Goal: Check status: Check status

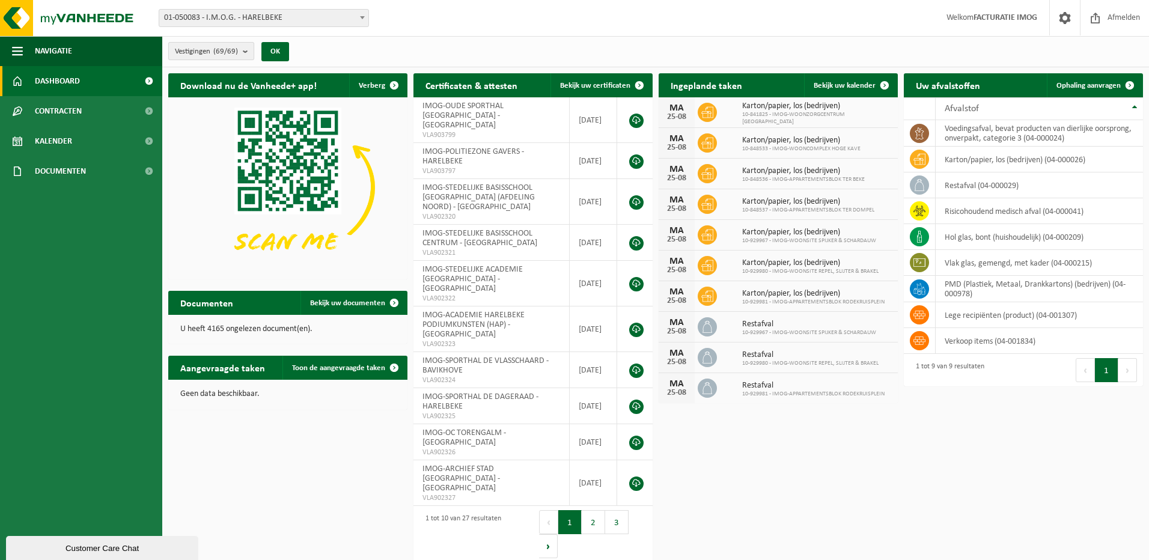
click at [248, 49] on b "submit" at bounding box center [248, 51] width 11 height 17
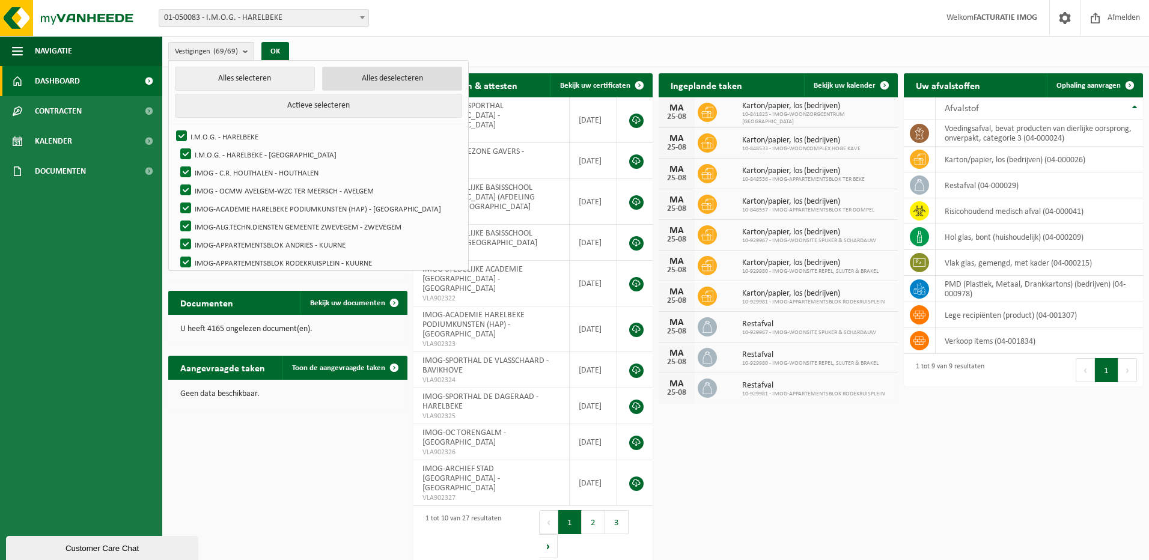
click at [361, 80] on button "Alles deselecteren" at bounding box center [392, 79] width 140 height 24
checkbox input "false"
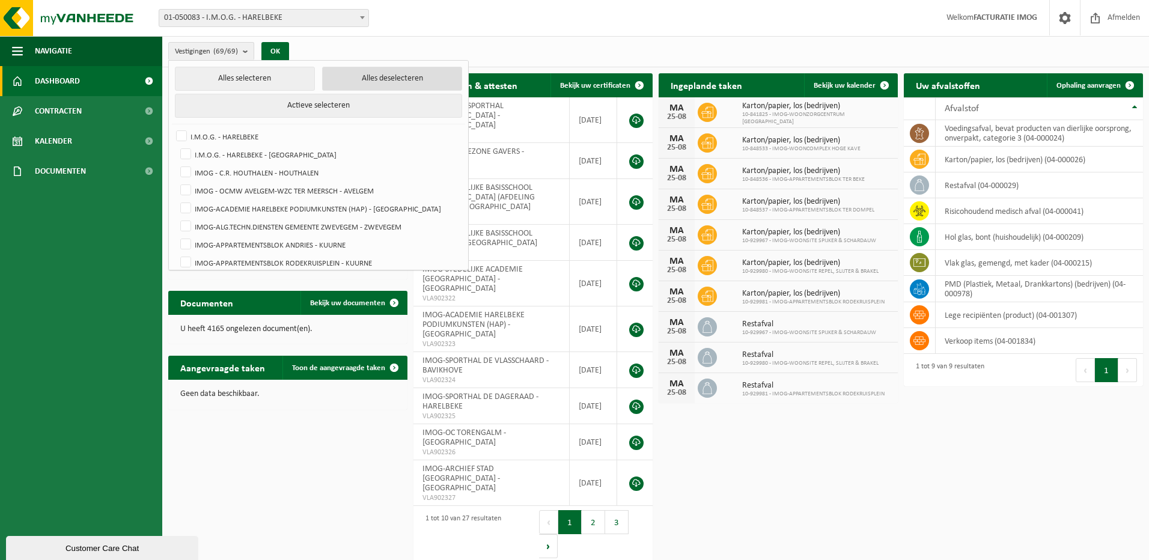
checkbox input "false"
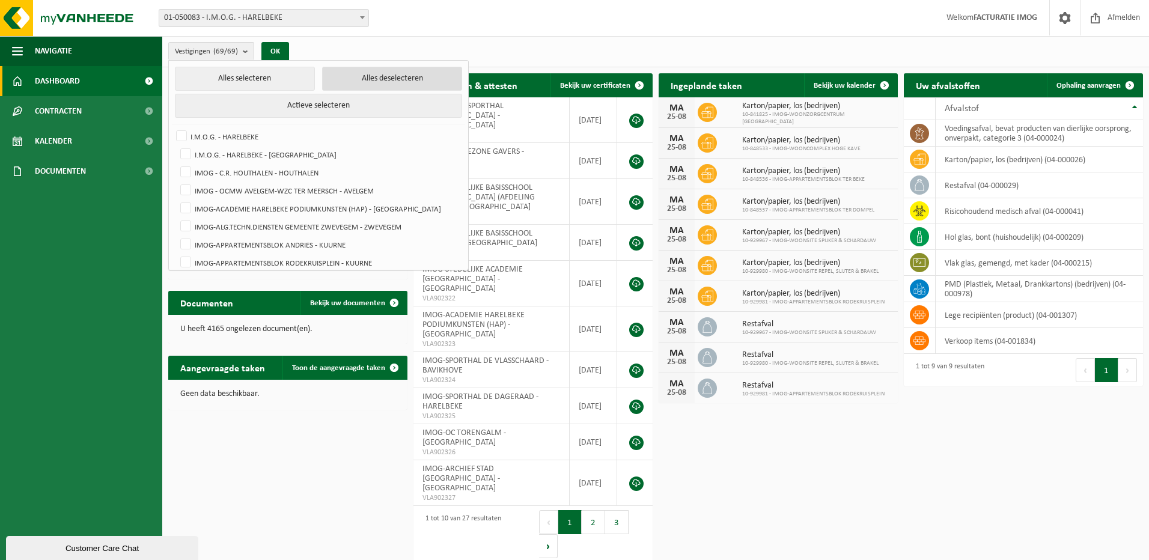
checkbox input "false"
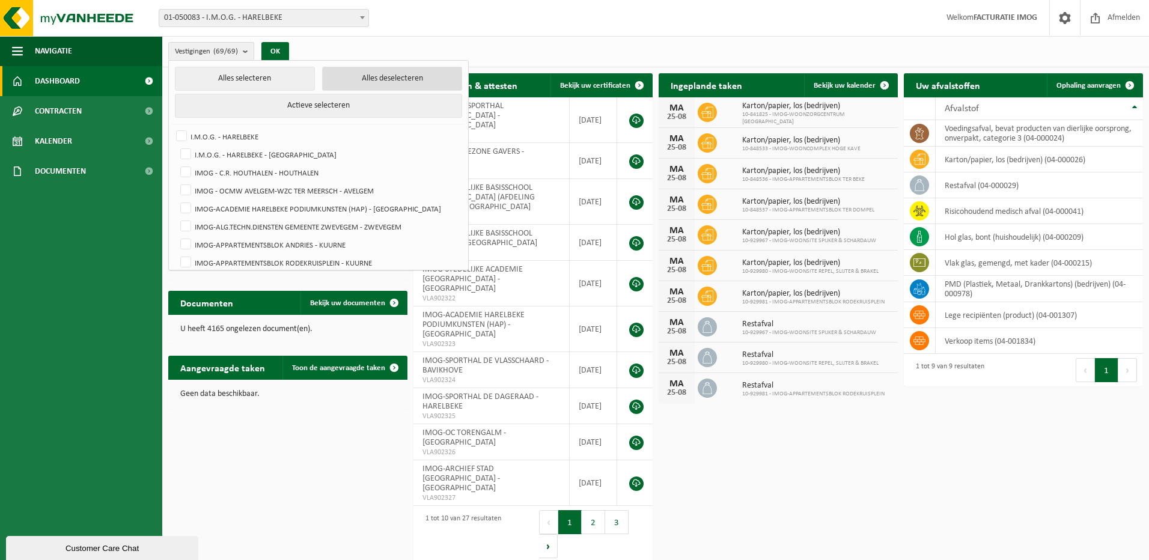
checkbox input "false"
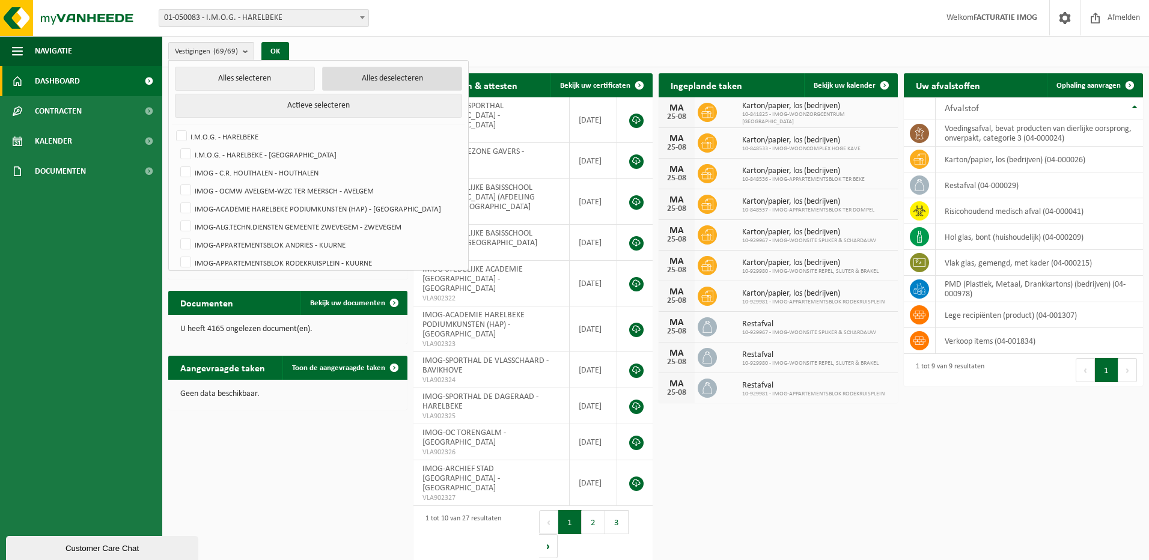
checkbox input "false"
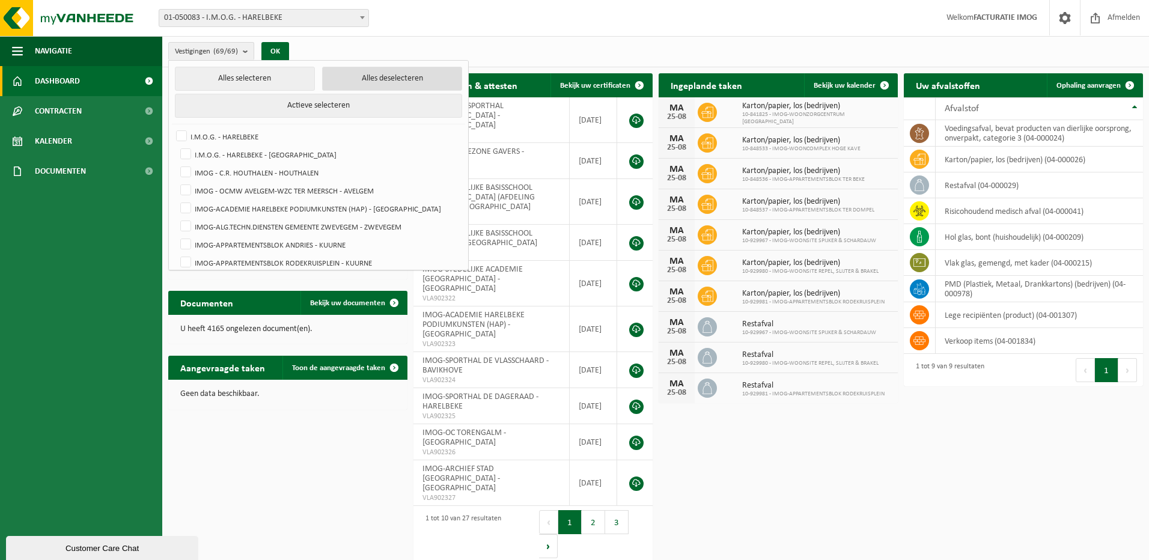
checkbox input "false"
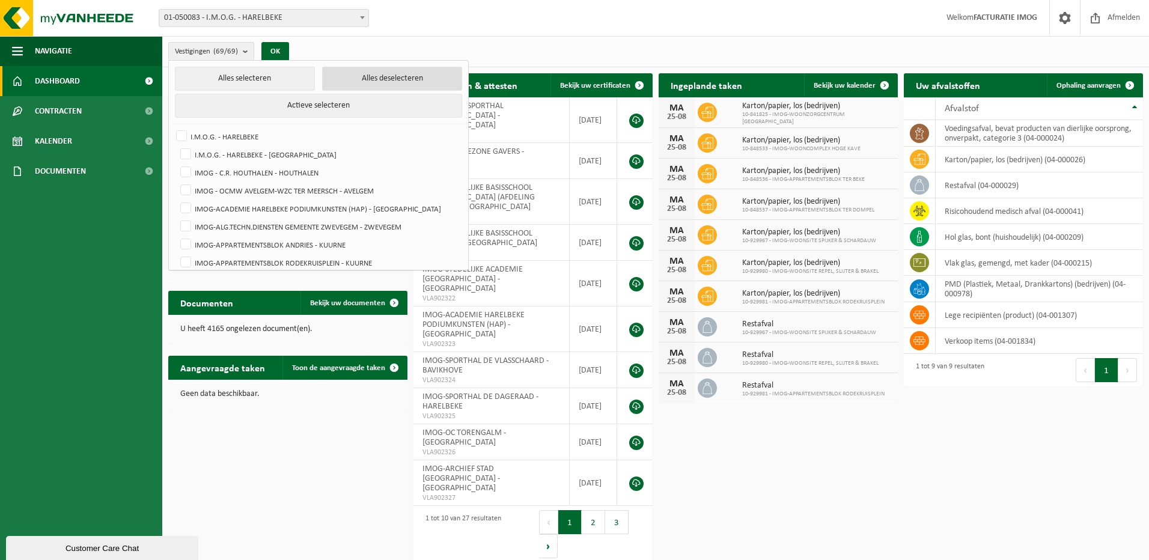
checkbox input "false"
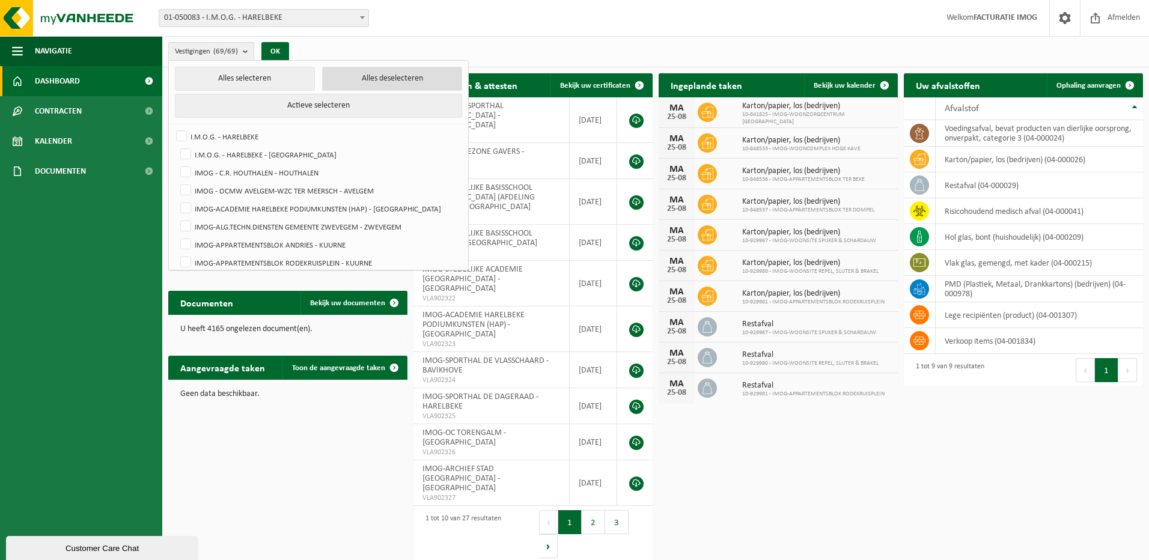
checkbox input "false"
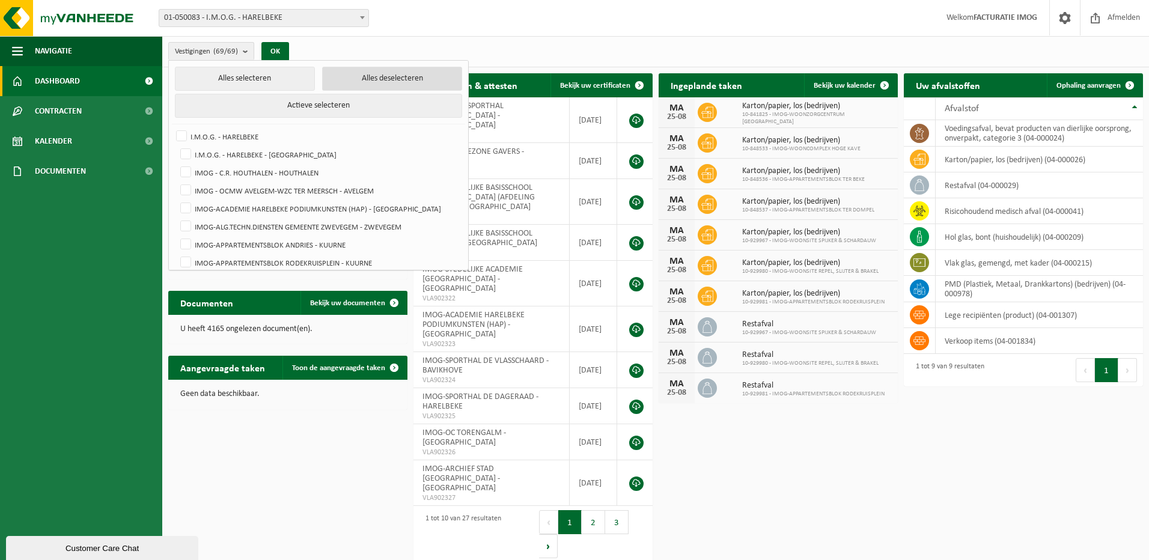
checkbox input "false"
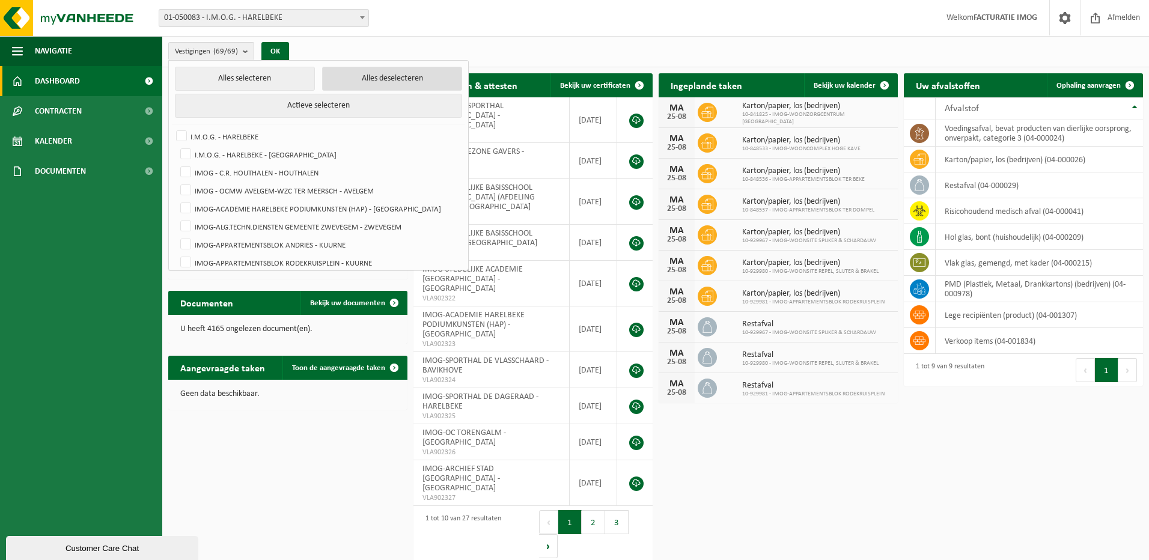
checkbox input "false"
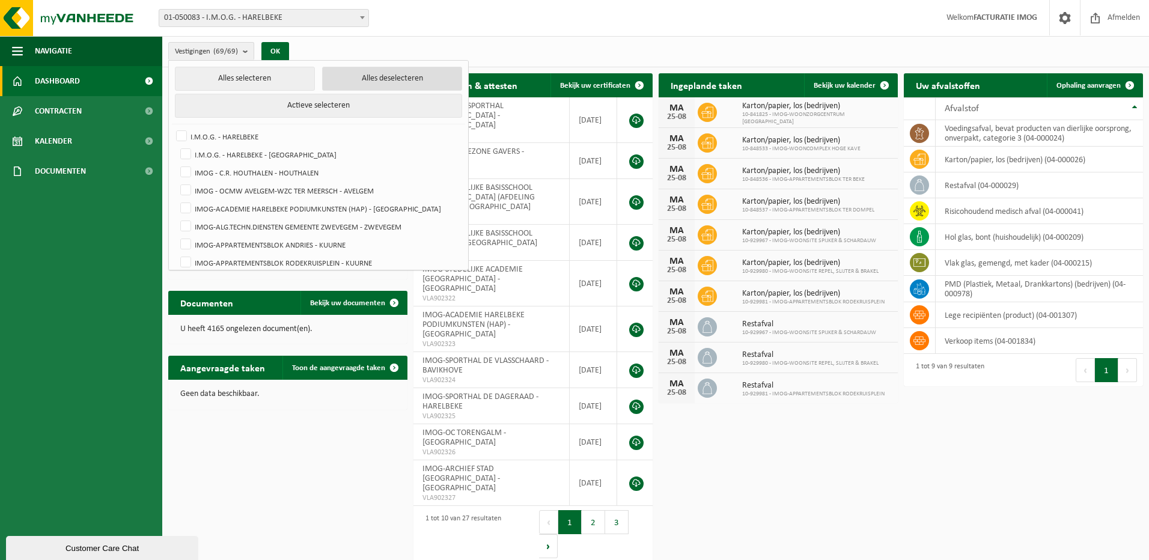
checkbox input "false"
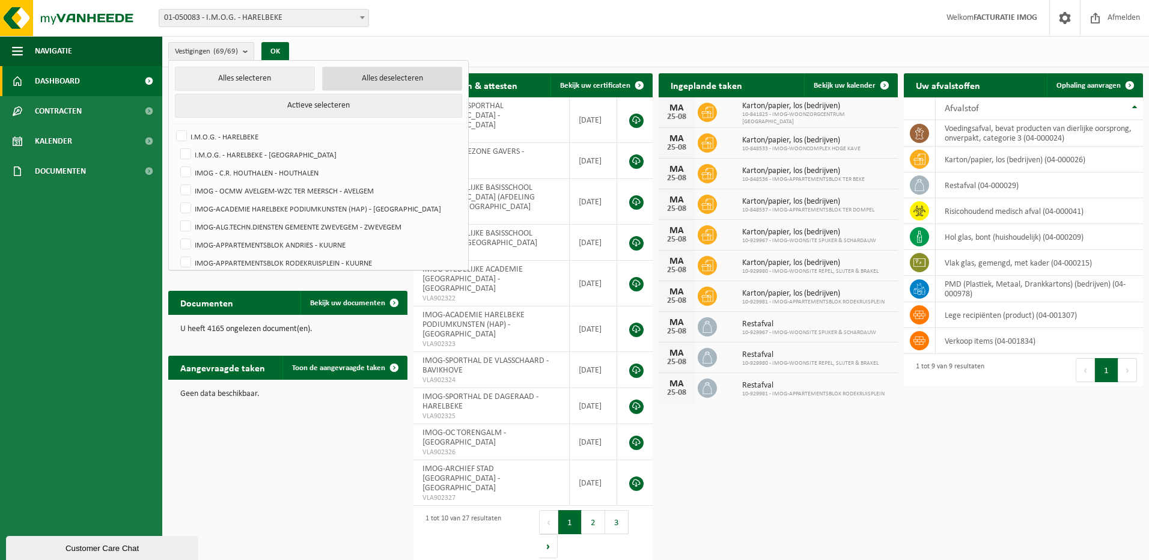
checkbox input "false"
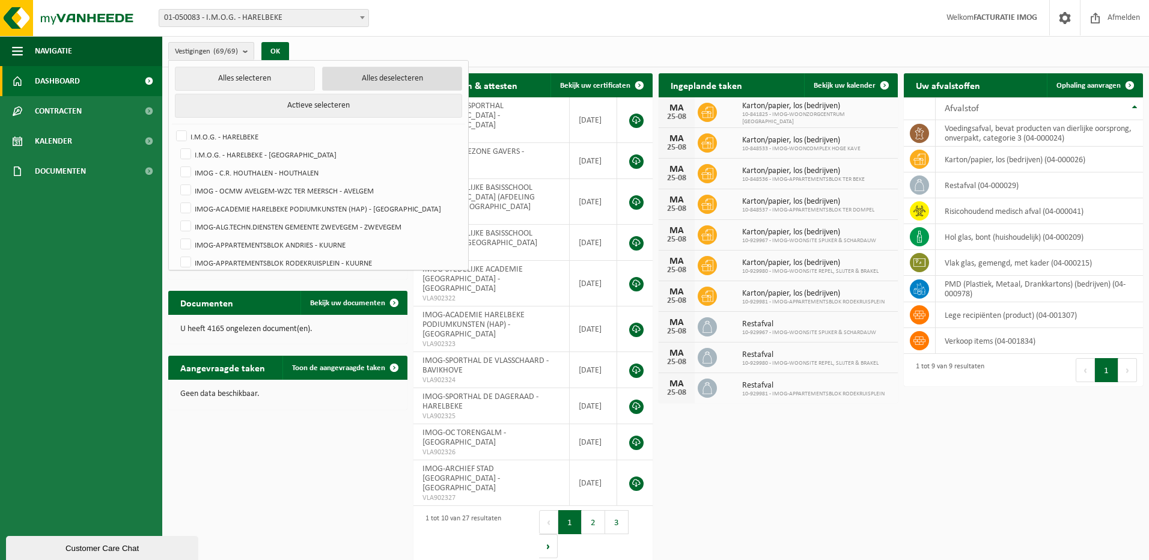
checkbox input "false"
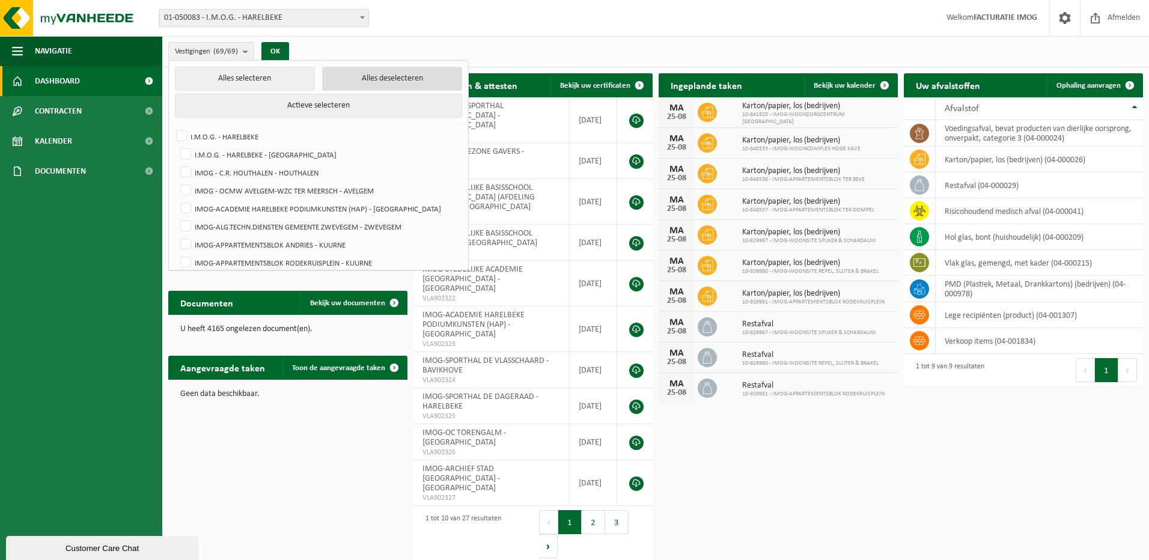
checkbox input "false"
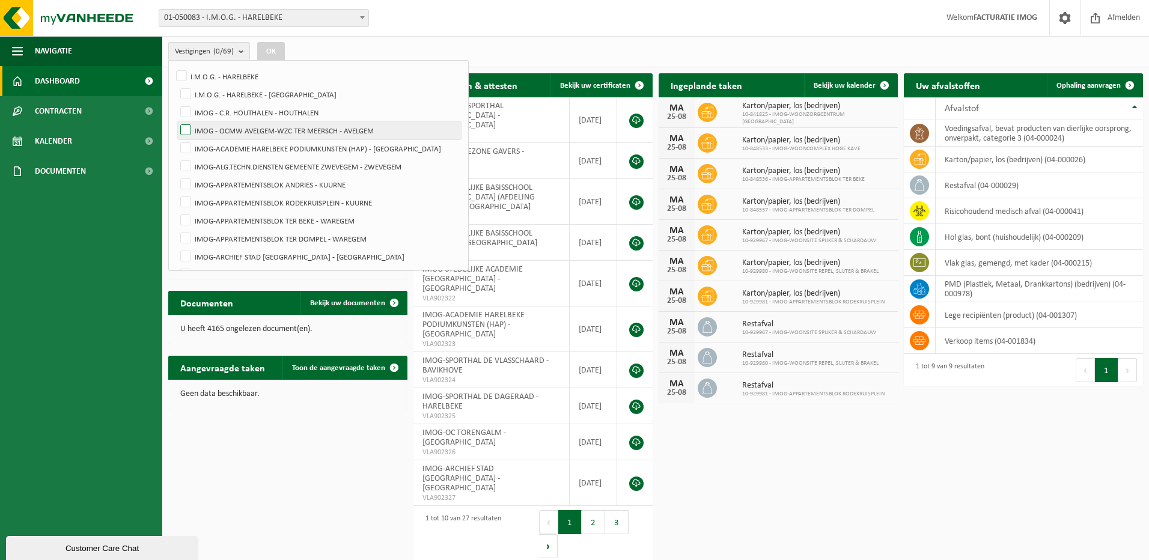
scroll to position [180, 0]
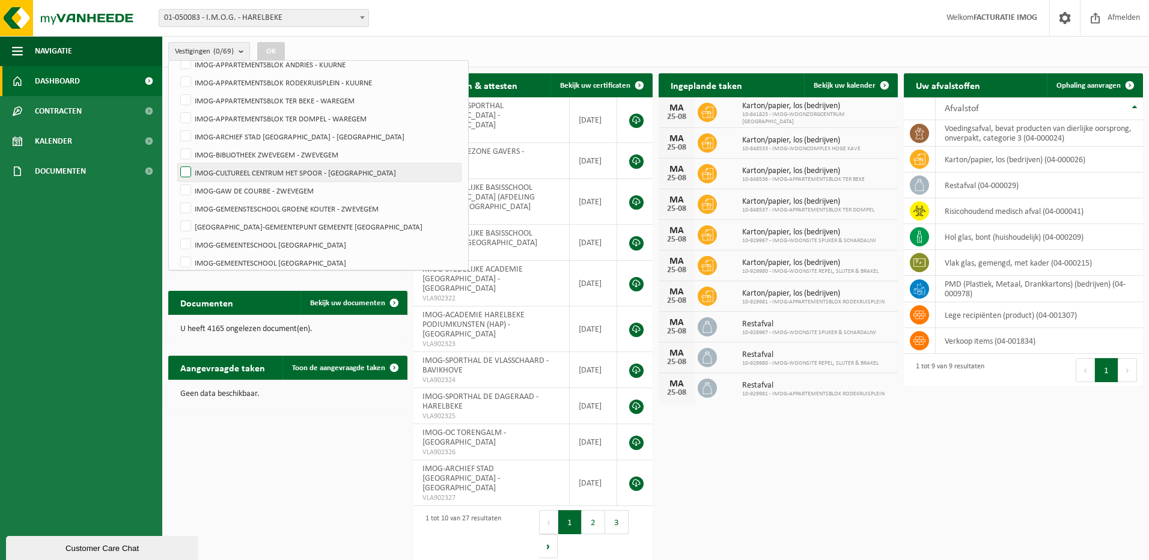
click at [191, 166] on label "IMOG-CULTUREEL CENTRUM HET SPOOR - [GEOGRAPHIC_DATA]" at bounding box center [319, 173] width 283 height 18
click at [176, 164] on input "IMOG-CULTUREEL CENTRUM HET SPOOR - [GEOGRAPHIC_DATA]" at bounding box center [176, 163] width 1 height 1
checkbox input "true"
click at [278, 49] on button "OK" at bounding box center [271, 51] width 28 height 19
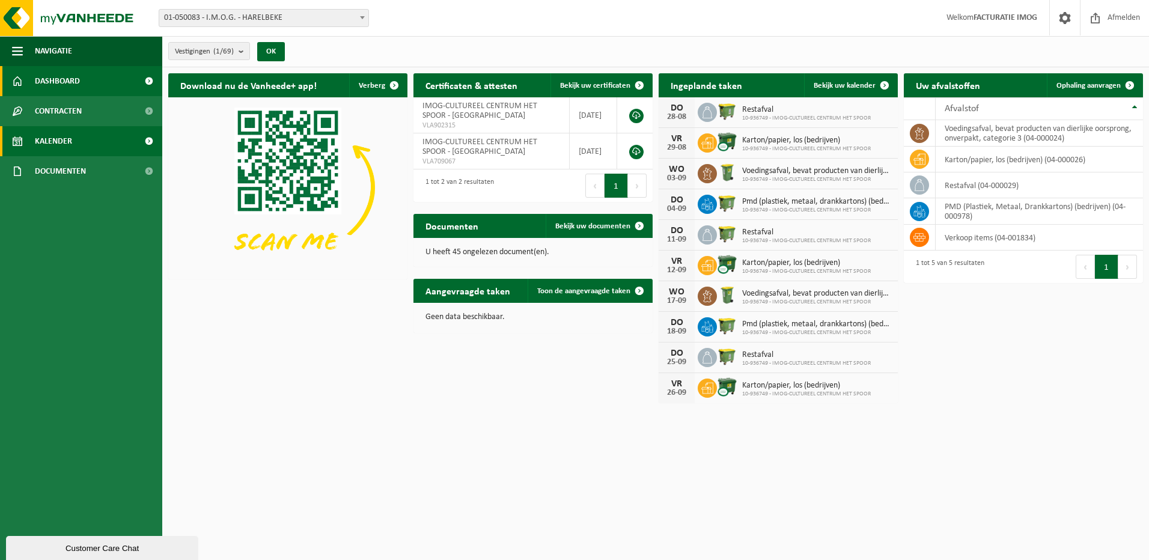
click at [75, 136] on link "Kalender" at bounding box center [81, 141] width 162 height 30
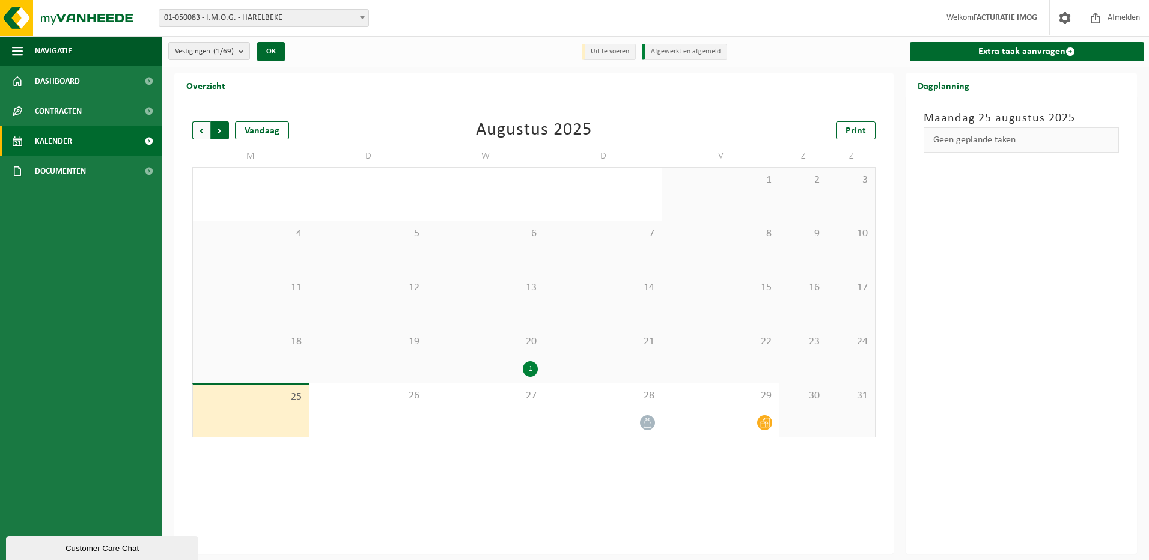
click at [201, 132] on span "Vorige" at bounding box center [201, 130] width 18 height 18
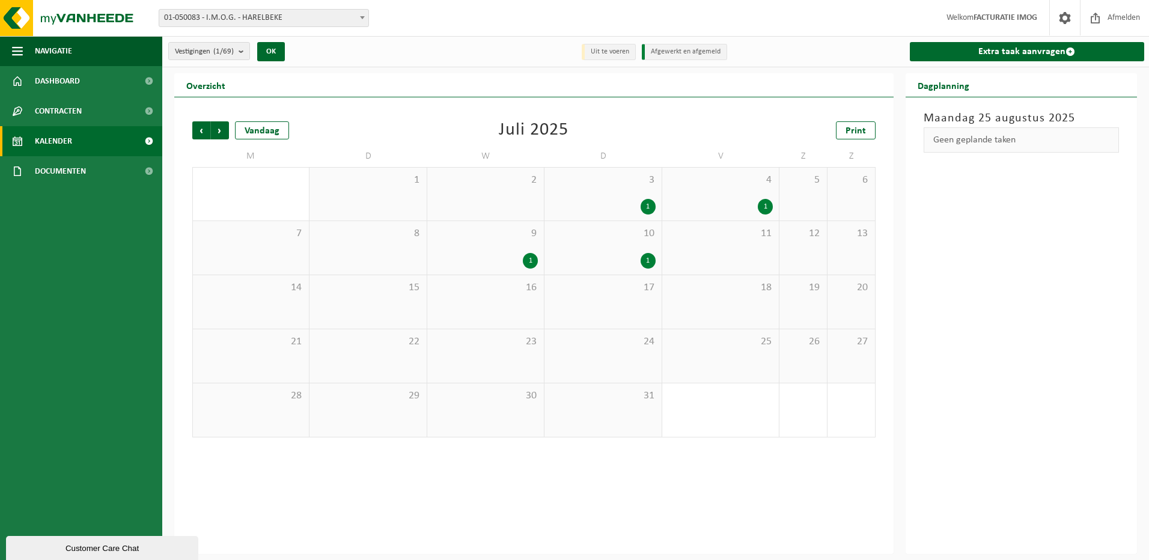
click at [496, 244] on div "9 1" at bounding box center [485, 248] width 117 height 54
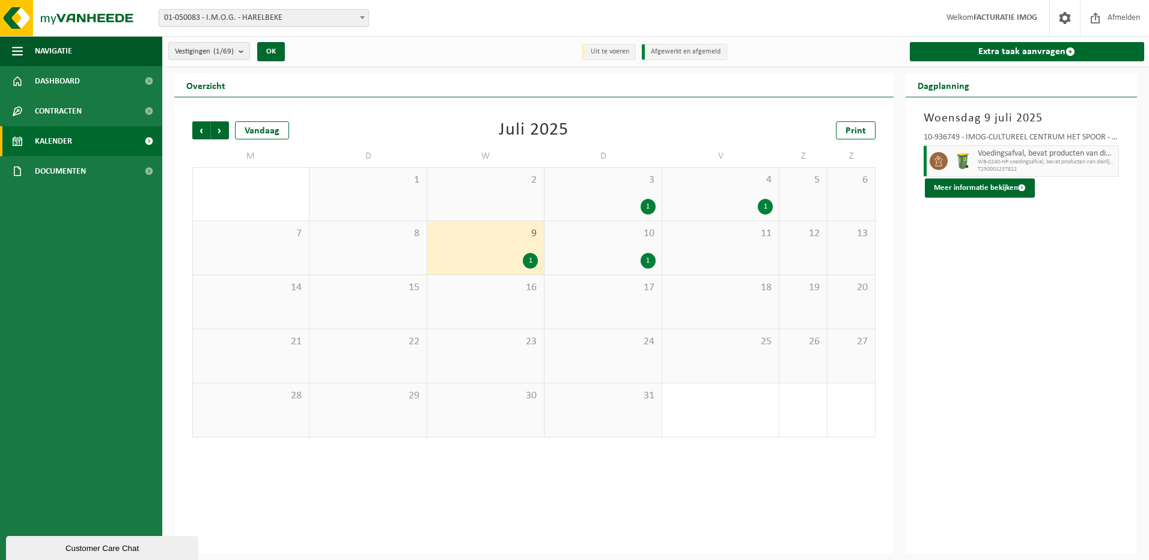
click at [574, 257] on div "1" at bounding box center [603, 261] width 105 height 16
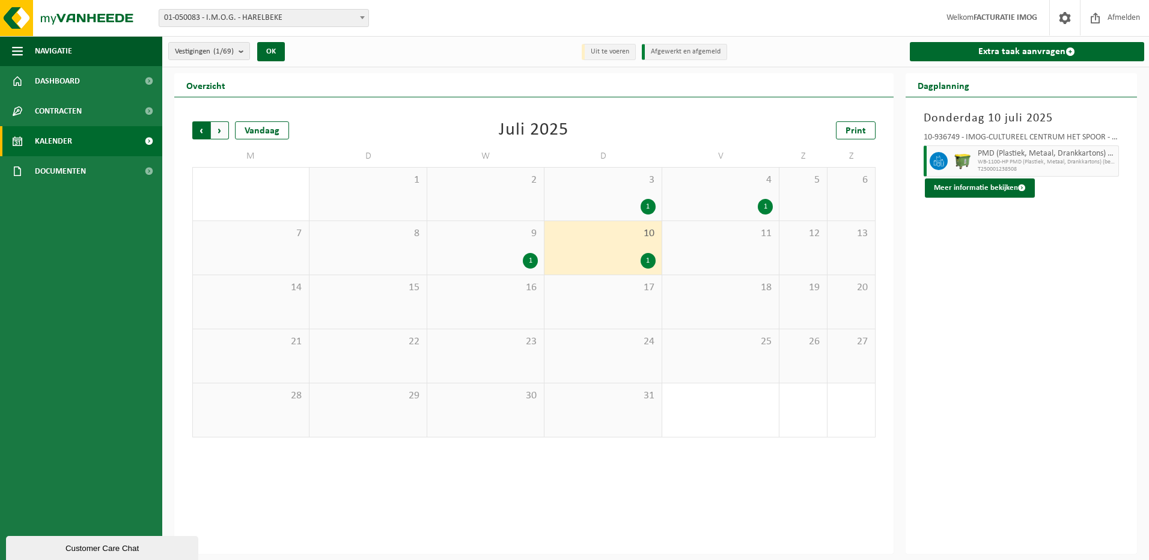
click at [216, 128] on span "Volgende" at bounding box center [220, 130] width 18 height 18
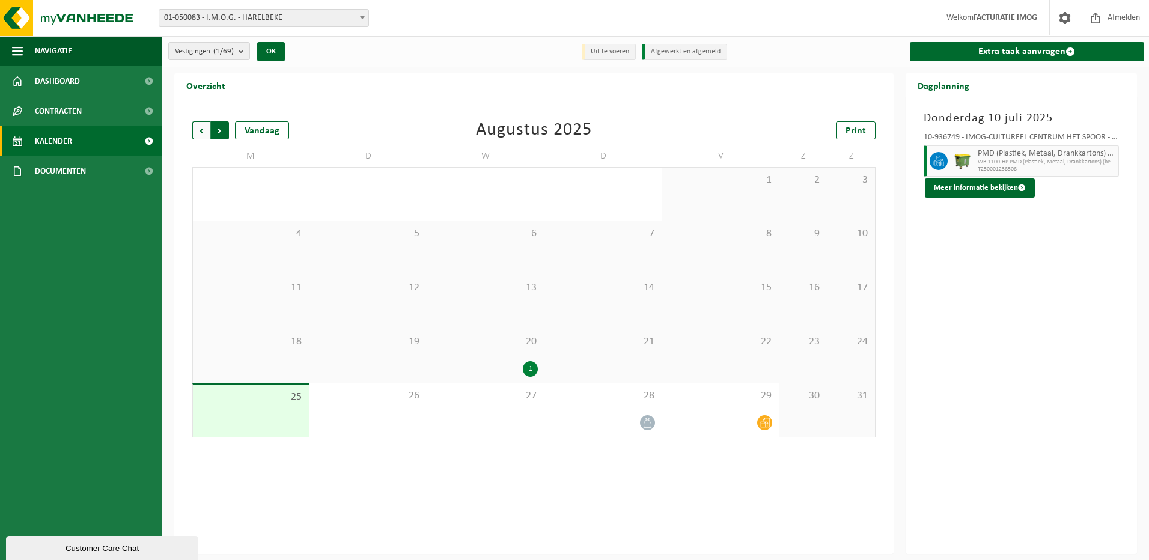
click at [198, 129] on span "Vorige" at bounding box center [201, 130] width 18 height 18
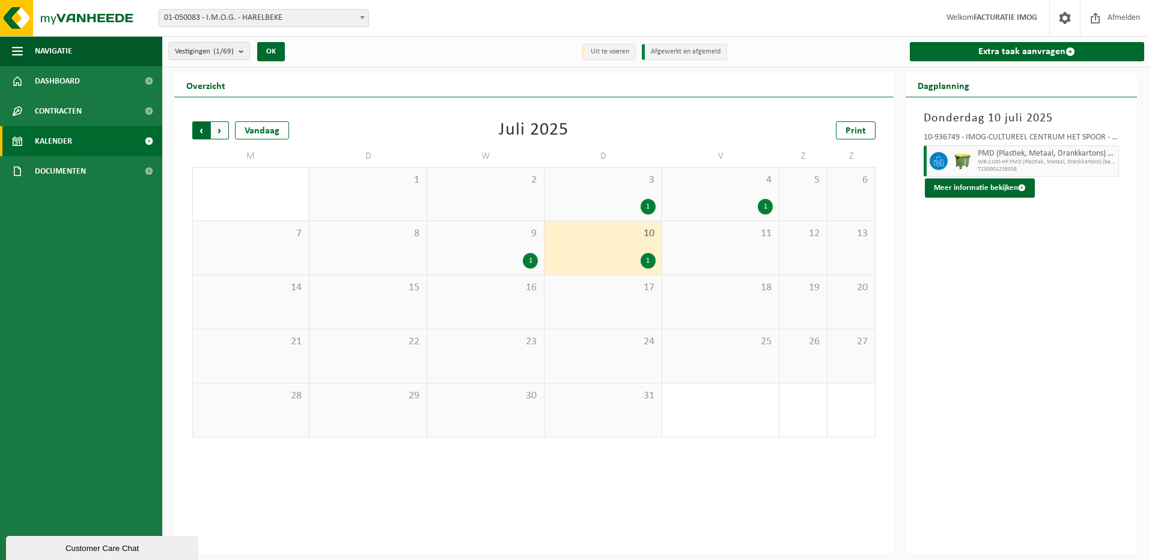
click at [222, 132] on span "Volgende" at bounding box center [220, 130] width 18 height 18
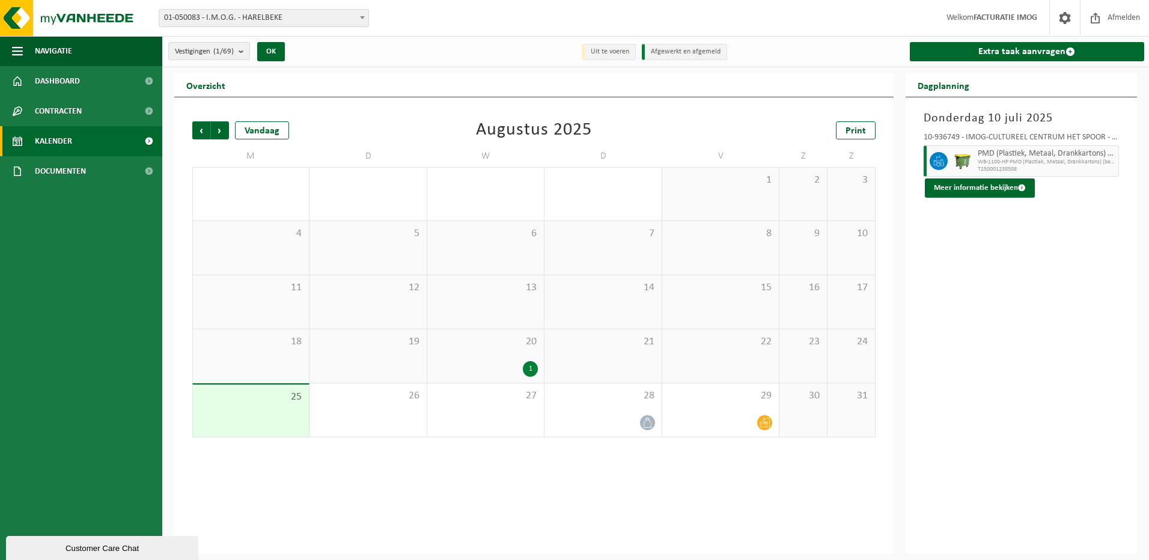
click at [624, 376] on div "21" at bounding box center [603, 356] width 117 height 54
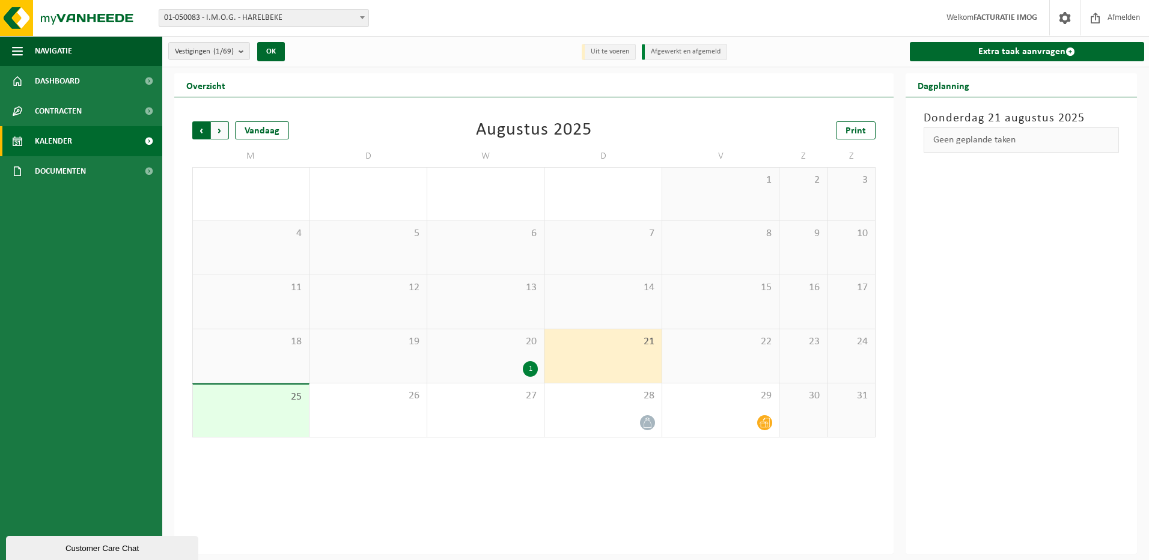
click at [225, 136] on span "Volgende" at bounding box center [220, 130] width 18 height 18
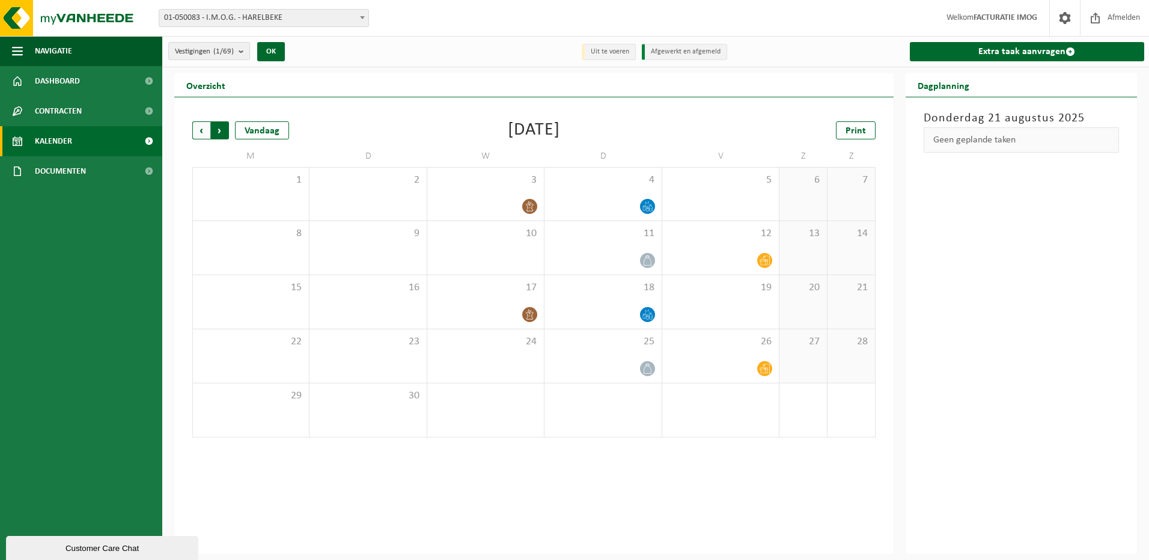
click at [197, 135] on span "Vorige" at bounding box center [201, 130] width 18 height 18
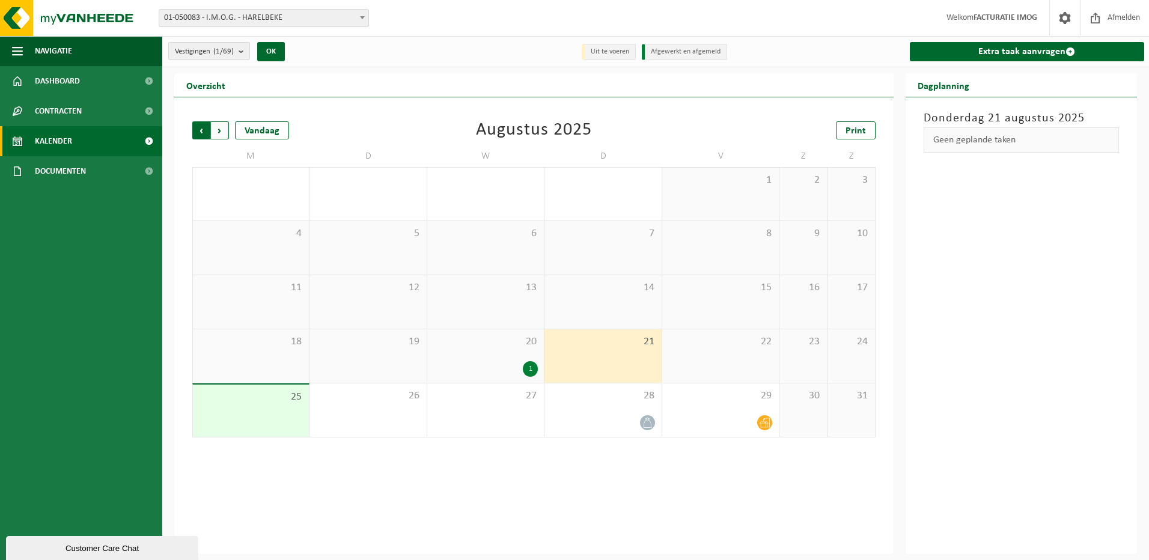
click at [215, 130] on span "Volgende" at bounding box center [220, 130] width 18 height 18
